Goal: Task Accomplishment & Management: Manage account settings

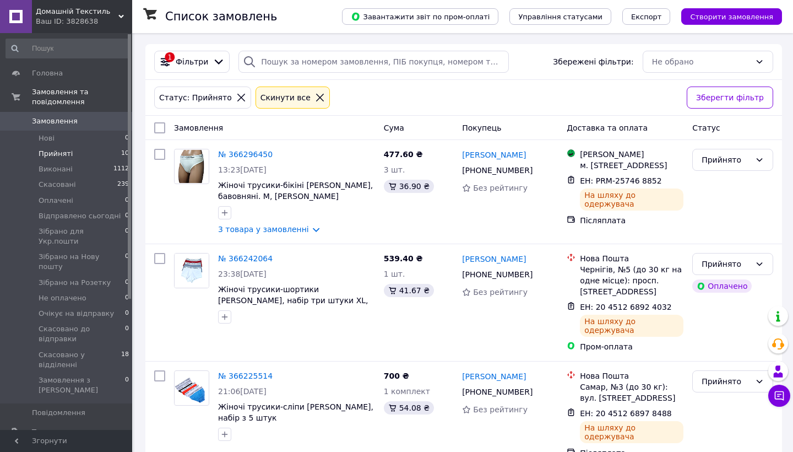
click at [82, 441] on link "Сповіщення 0 1" at bounding box center [68, 450] width 136 height 19
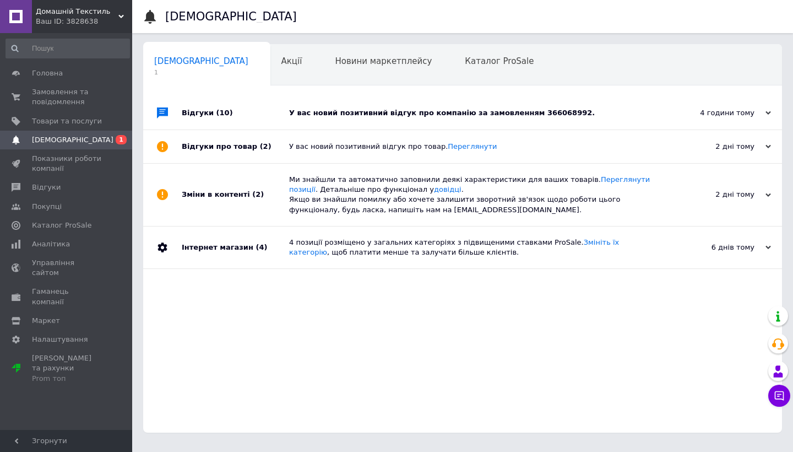
click at [364, 108] on div "У вас новий позитивний відгук про компанію за замовленням 366068992." at bounding box center [475, 113] width 372 height 10
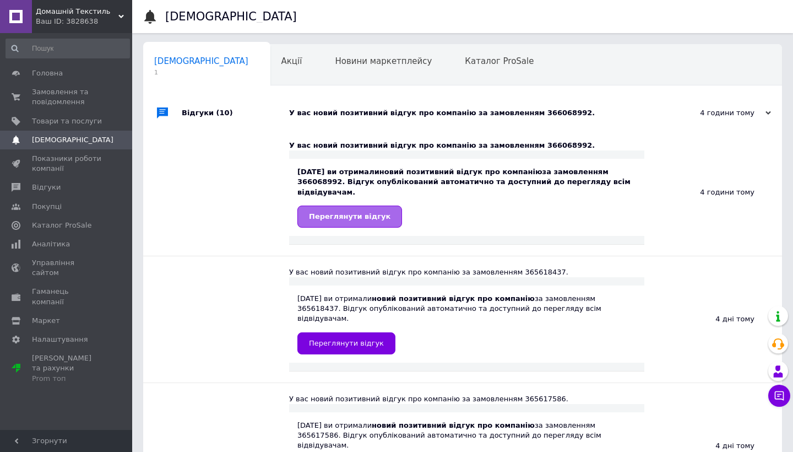
click at [366, 214] on span "Переглянути відгук" at bounding box center [350, 216] width 82 height 8
click at [44, 96] on span "Замовлення та повідомлення" at bounding box center [67, 97] width 70 height 20
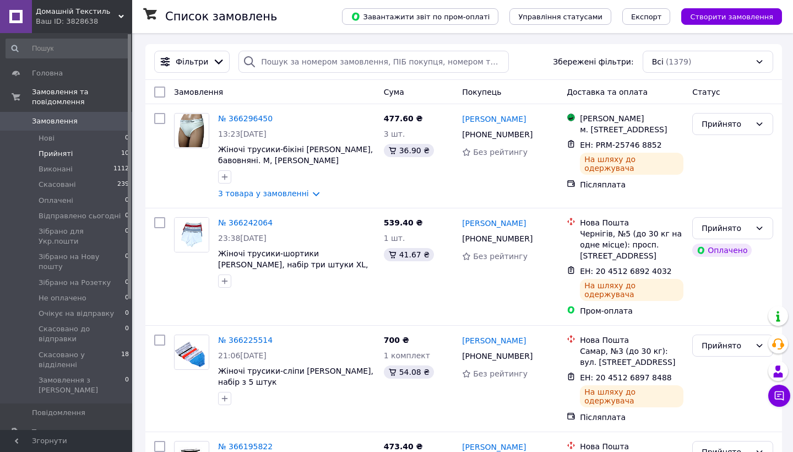
click at [71, 152] on li "Прийняті 10" at bounding box center [68, 153] width 136 height 15
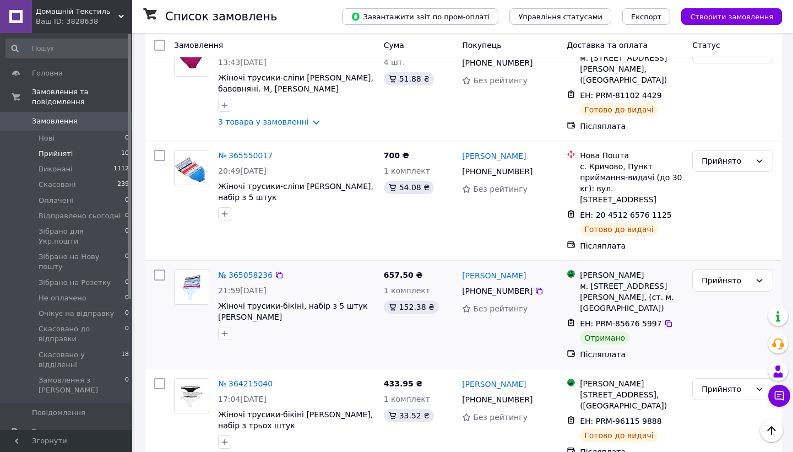
scroll to position [776, 0]
click at [741, 275] on div "Прийнято" at bounding box center [726, 281] width 49 height 12
click at [730, 263] on li "Виконано" at bounding box center [733, 268] width 80 height 20
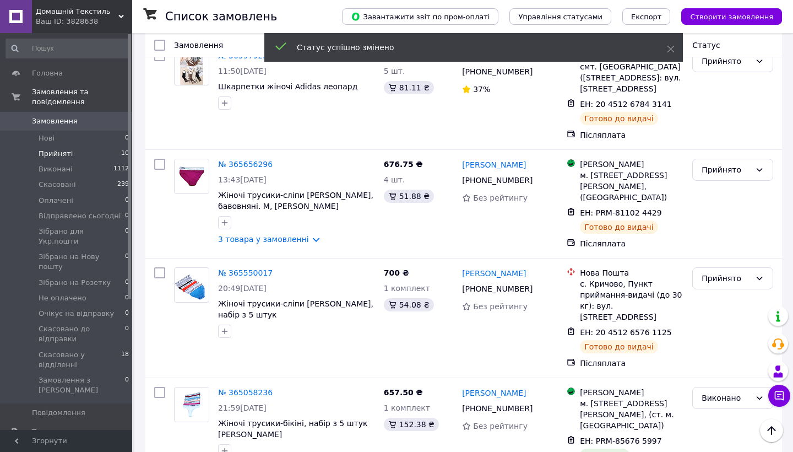
scroll to position [658, 0]
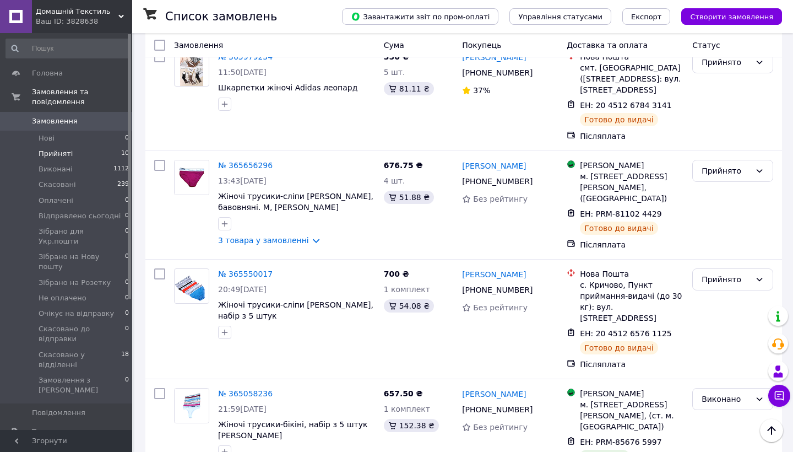
click at [58, 150] on span "Прийняті" at bounding box center [56, 154] width 34 height 10
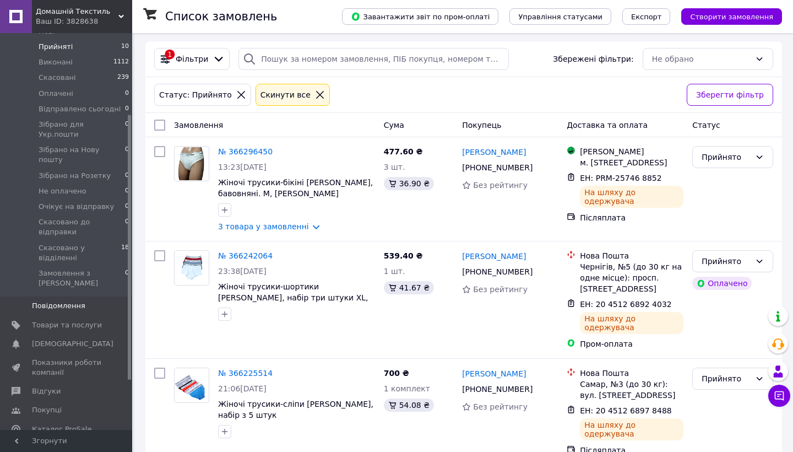
scroll to position [121, 0]
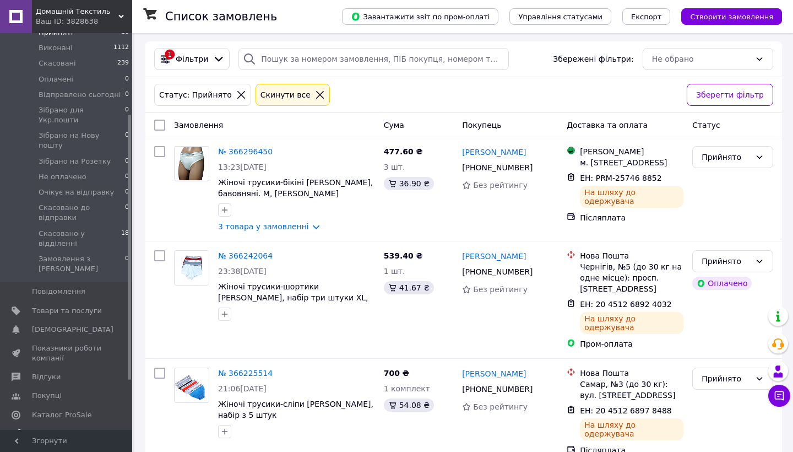
click at [61, 424] on link "Аналітика" at bounding box center [68, 433] width 136 height 19
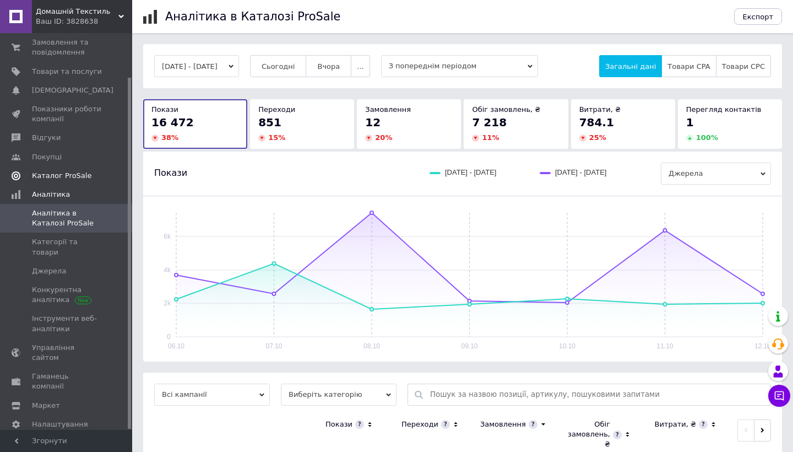
click at [72, 176] on span "Каталог ProSale" at bounding box center [61, 176] width 59 height 10
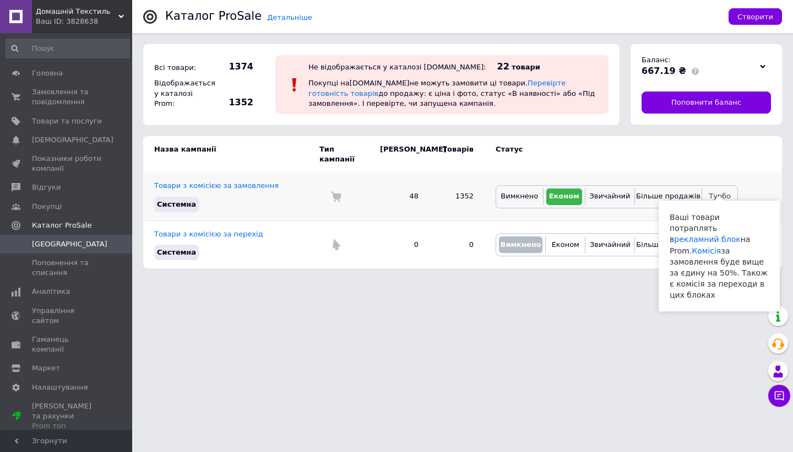
click at [722, 192] on span "Турбо" at bounding box center [720, 196] width 22 height 8
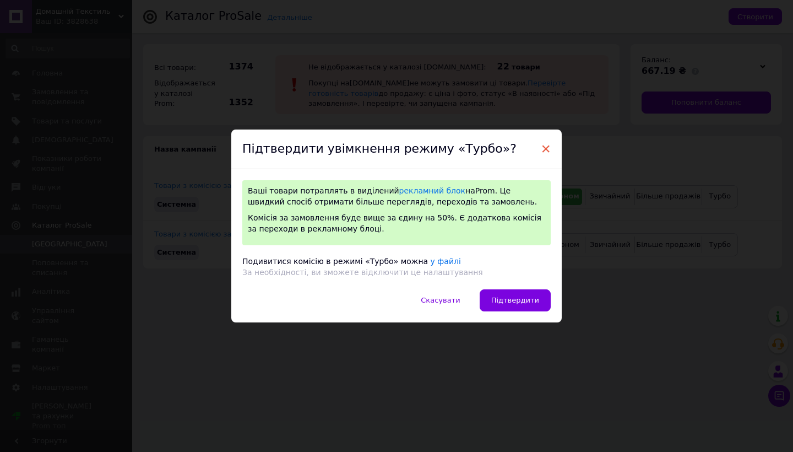
click at [548, 154] on span "×" at bounding box center [546, 148] width 10 height 19
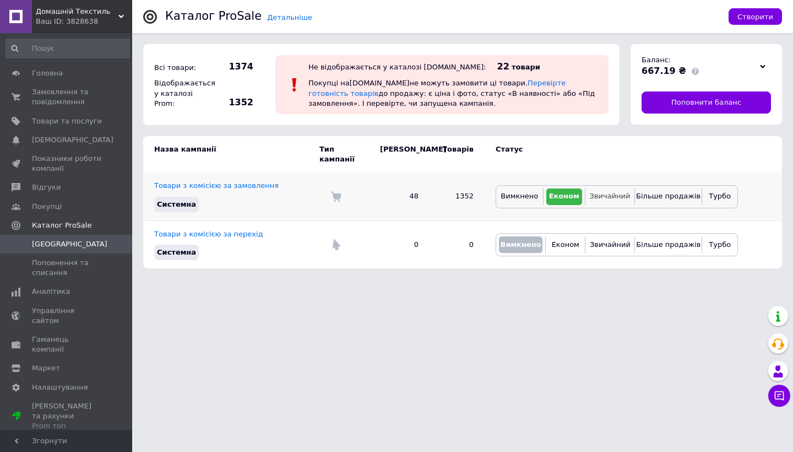
click at [615, 192] on span "Звичайний" at bounding box center [609, 196] width 41 height 8
click at [66, 98] on span "Замовлення та повідомлення" at bounding box center [67, 97] width 70 height 20
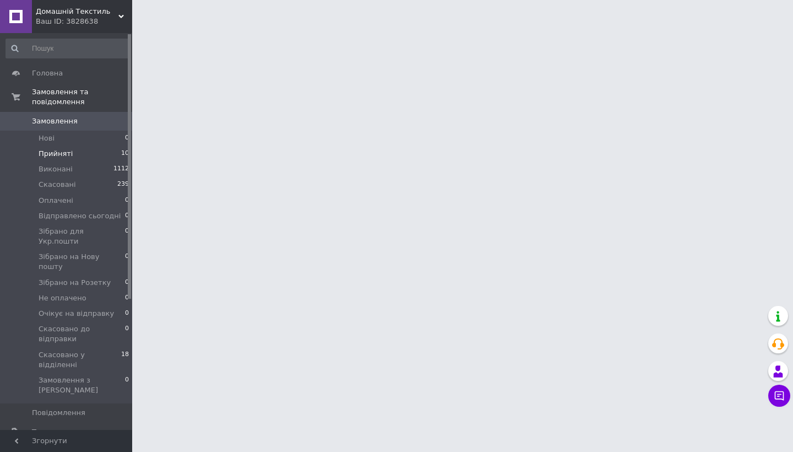
click at [64, 156] on span "Прийняті" at bounding box center [56, 154] width 34 height 10
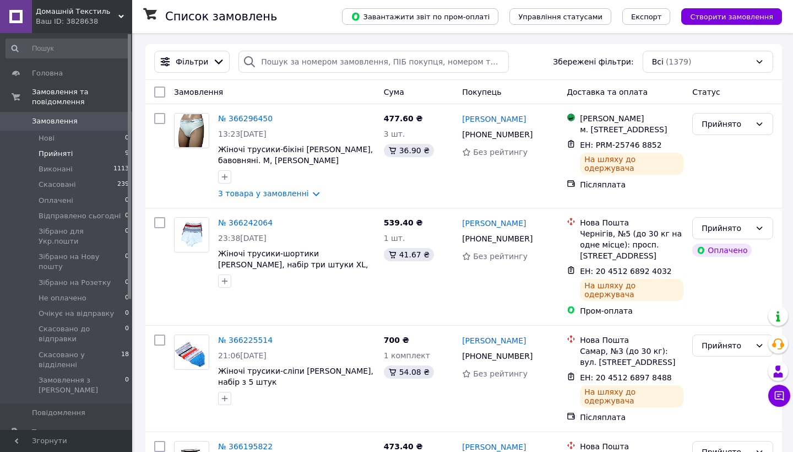
click at [72, 147] on li "Прийняті 9" at bounding box center [68, 153] width 136 height 15
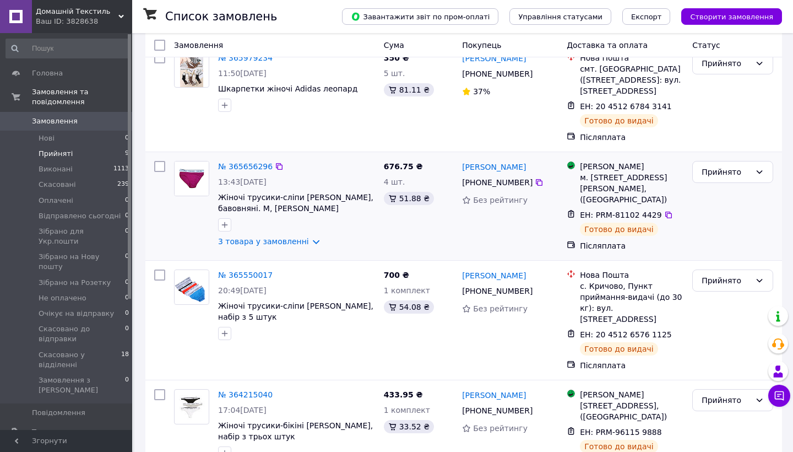
scroll to position [656, 0]
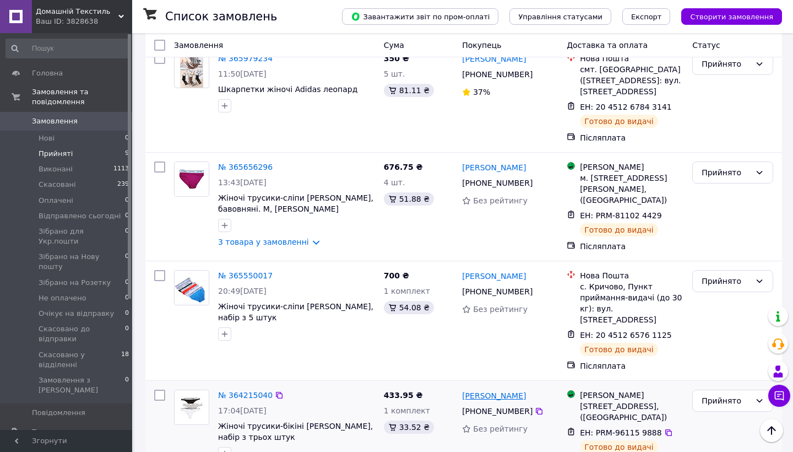
click at [484, 390] on link "[PERSON_NAME]" at bounding box center [494, 395] width 64 height 11
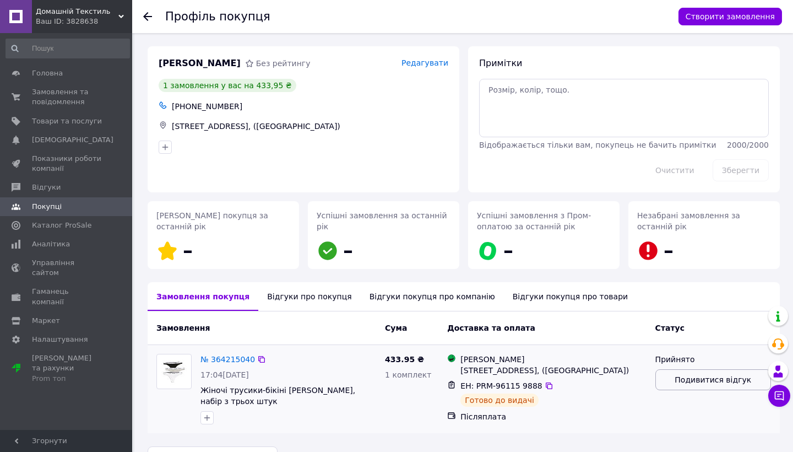
click at [708, 382] on span "Подивитися відгук" at bounding box center [713, 379] width 77 height 11
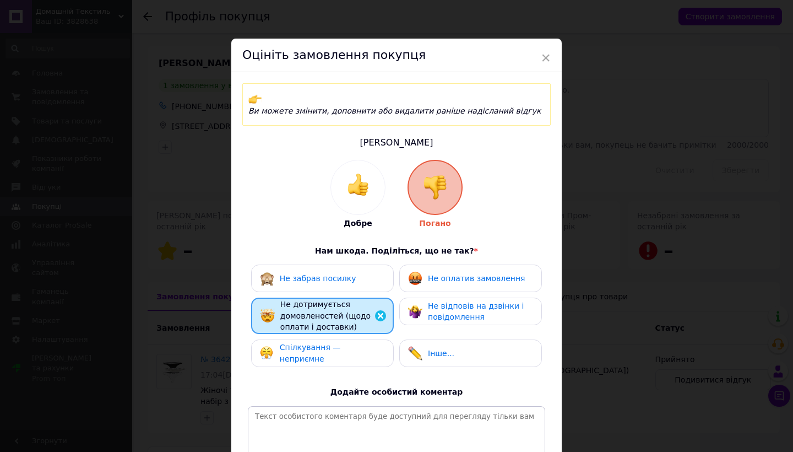
click at [456, 300] on div "Не відповів на дзвінки і повідомлення" at bounding box center [480, 311] width 105 height 23
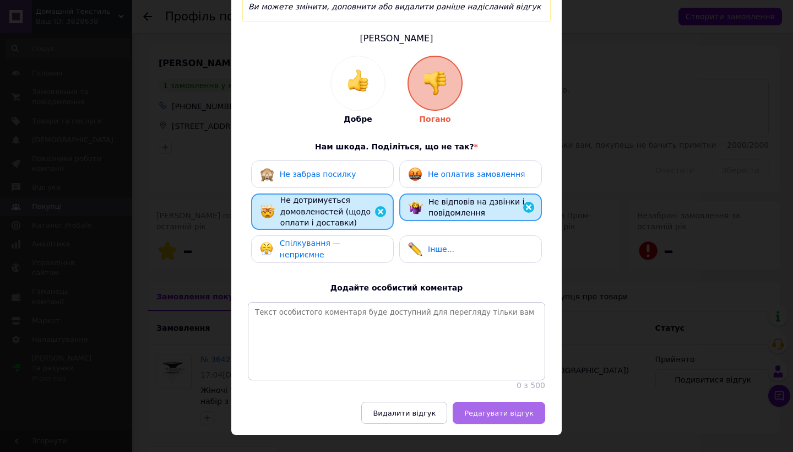
scroll to position [104, 0]
click at [485, 409] on span "Редагувати відгук" at bounding box center [498, 413] width 69 height 8
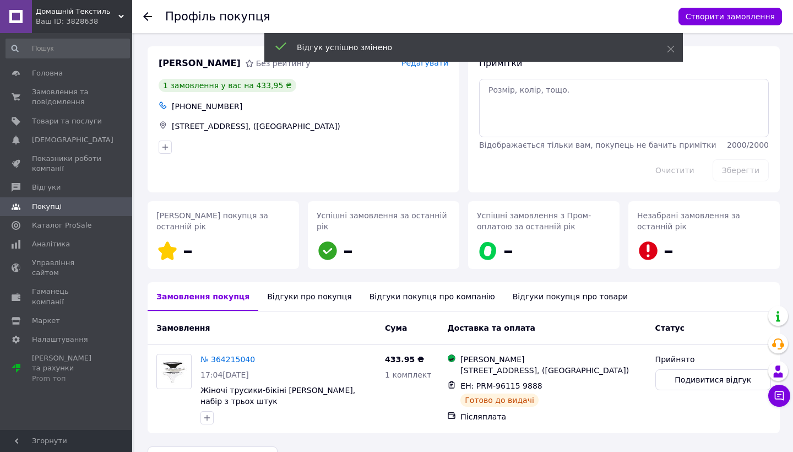
scroll to position [39, 0]
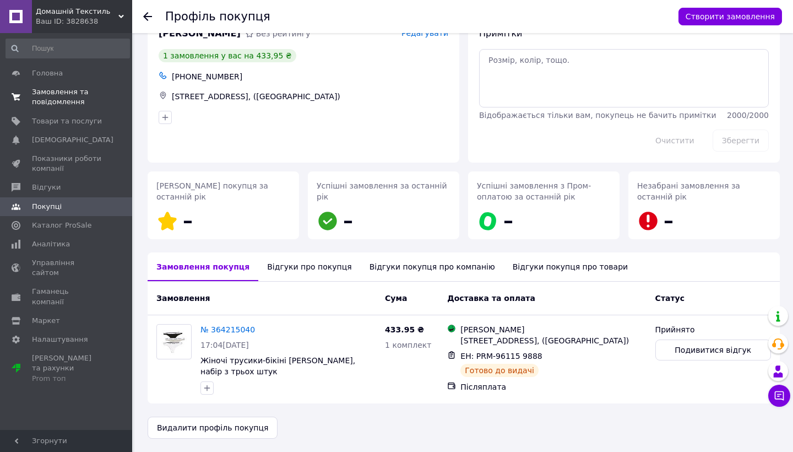
click at [61, 98] on span "Замовлення та повідомлення" at bounding box center [67, 97] width 70 height 20
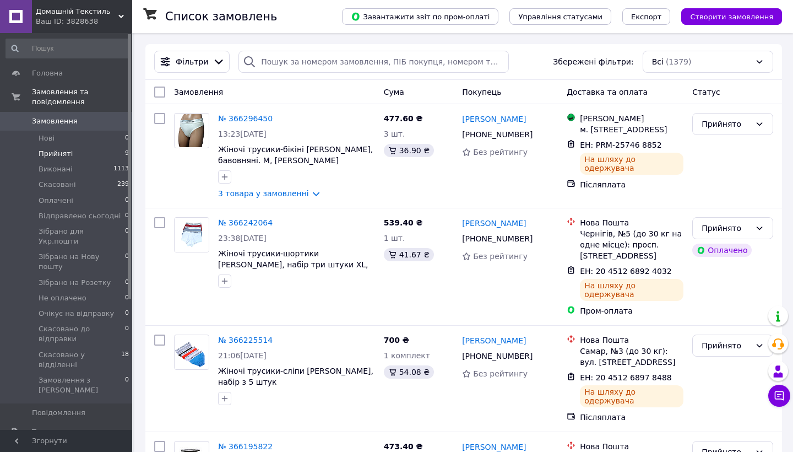
click at [68, 150] on span "Прийняті" at bounding box center [56, 154] width 34 height 10
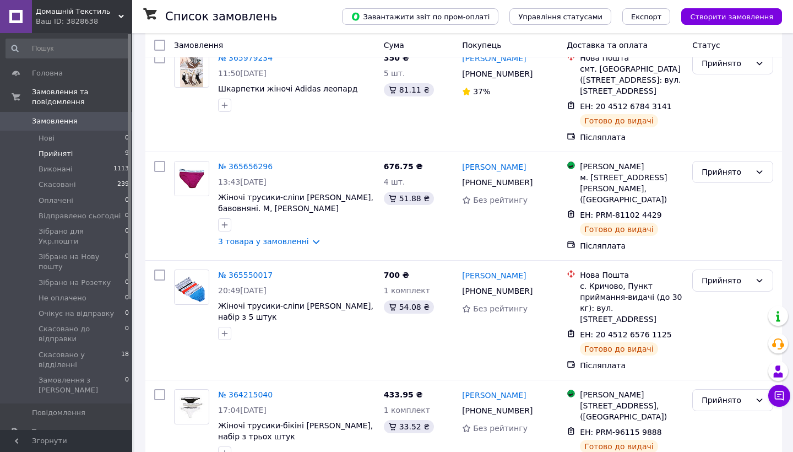
scroll to position [656, 0]
